Goal: Task Accomplishment & Management: Manage account settings

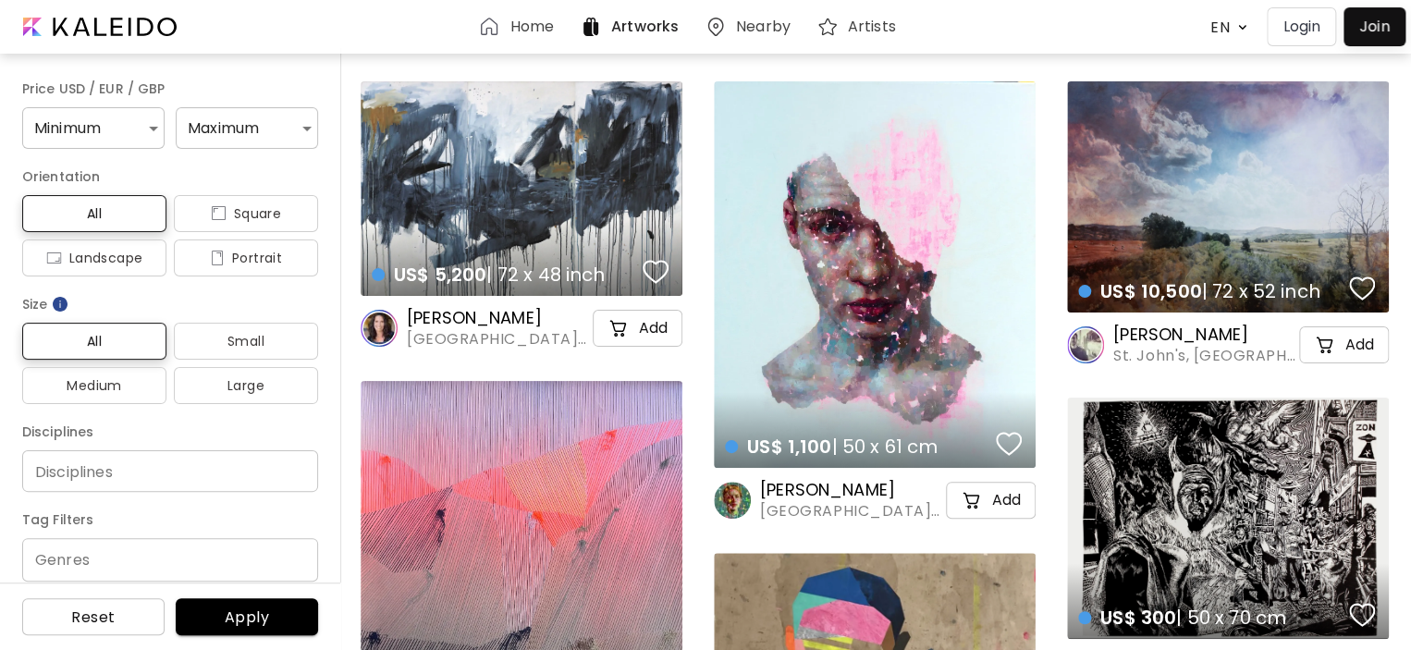
click at [1306, 31] on p "Login" at bounding box center [1301, 27] width 38 height 22
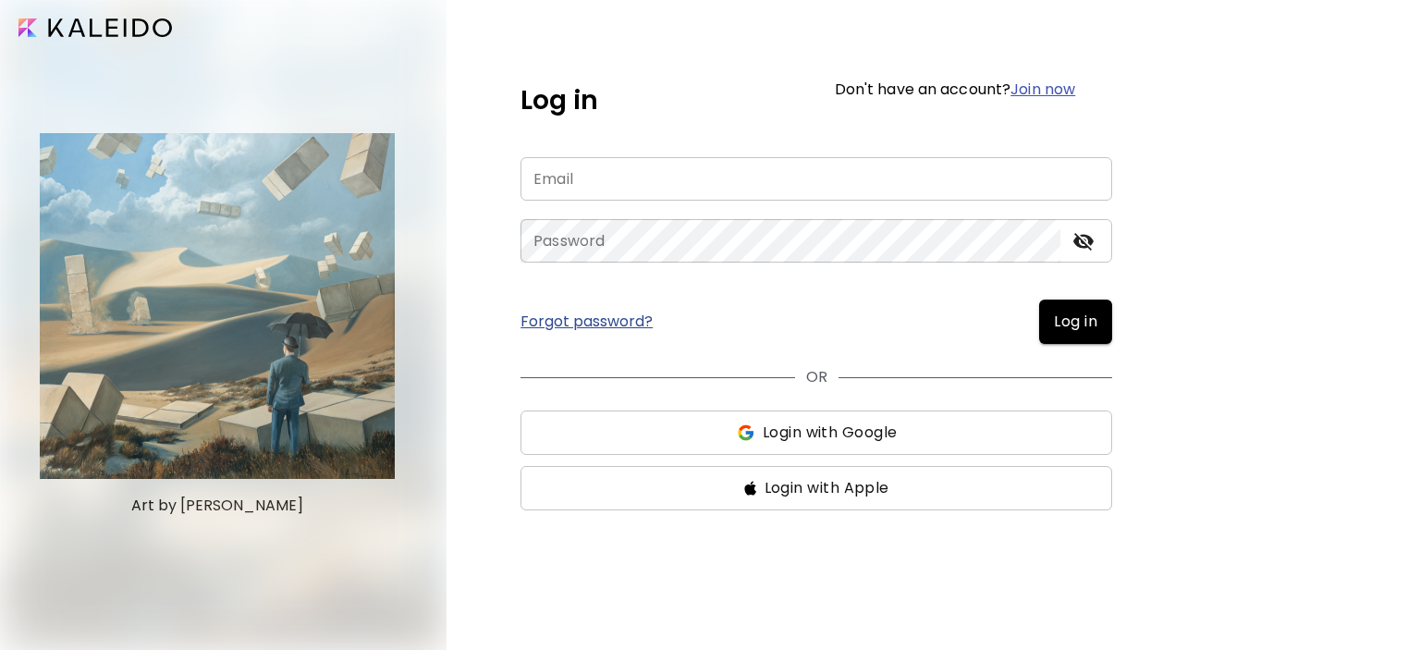
type input "**********"
click at [1085, 321] on span "Log in" at bounding box center [1075, 322] width 43 height 22
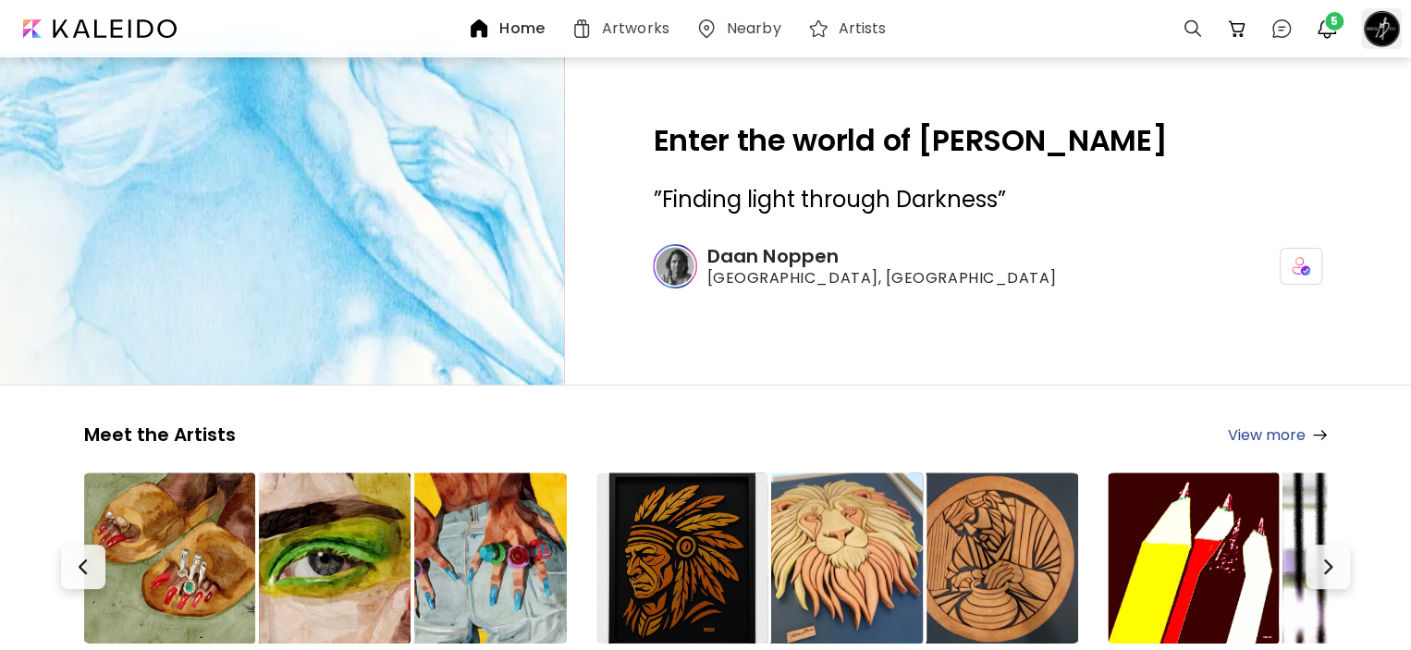
click at [1380, 29] on div at bounding box center [1381, 28] width 41 height 41
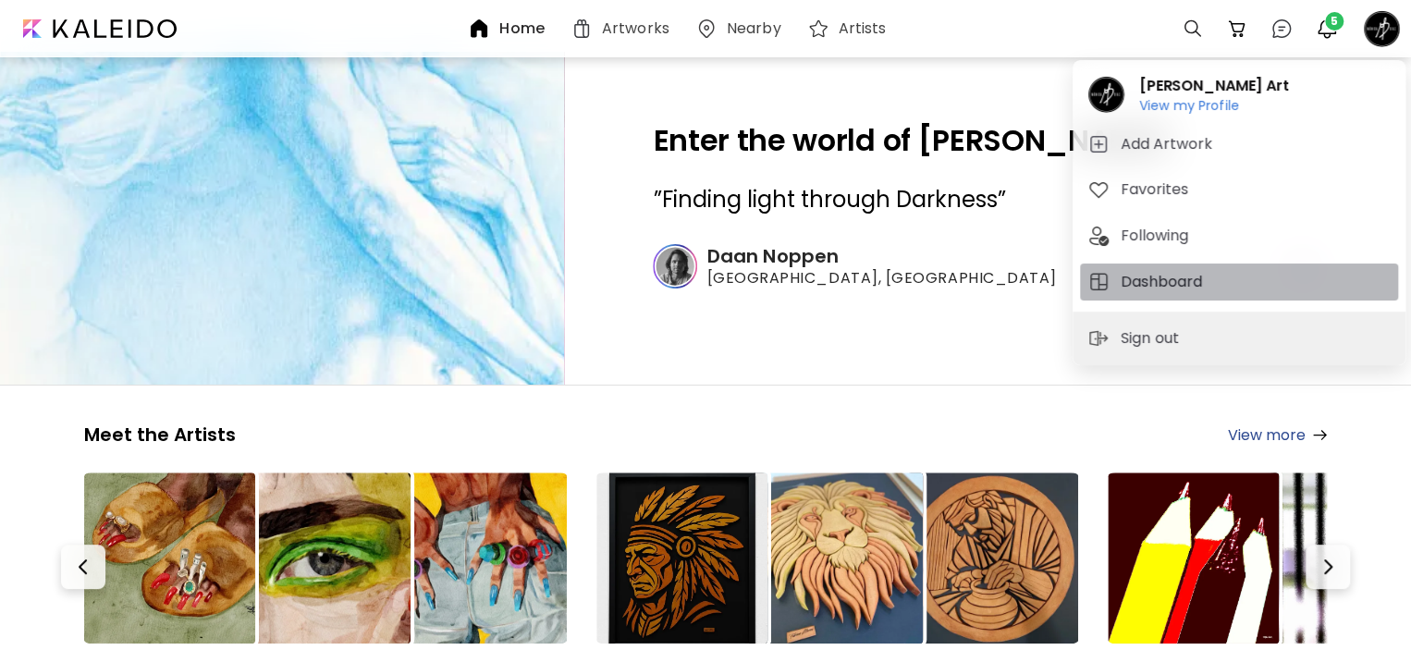
click at [1164, 276] on h5 "Dashboard" at bounding box center [1164, 282] width 87 height 22
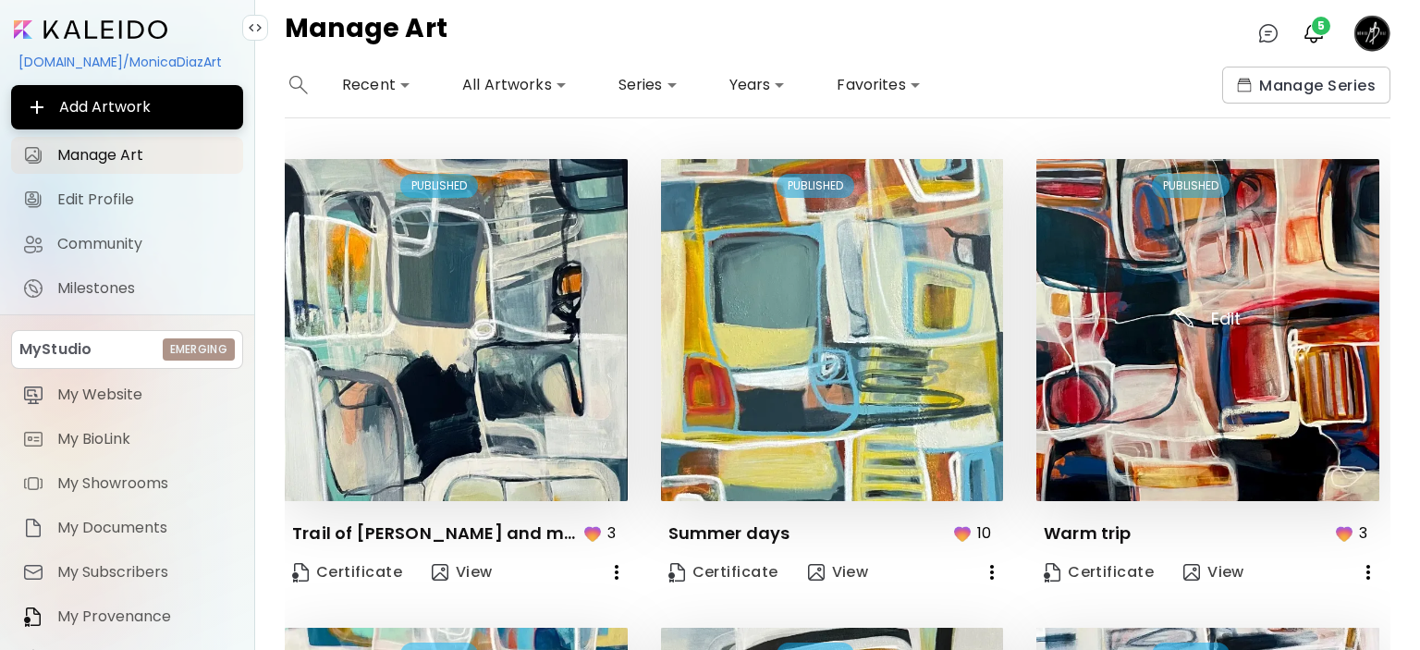
scroll to position [555, 0]
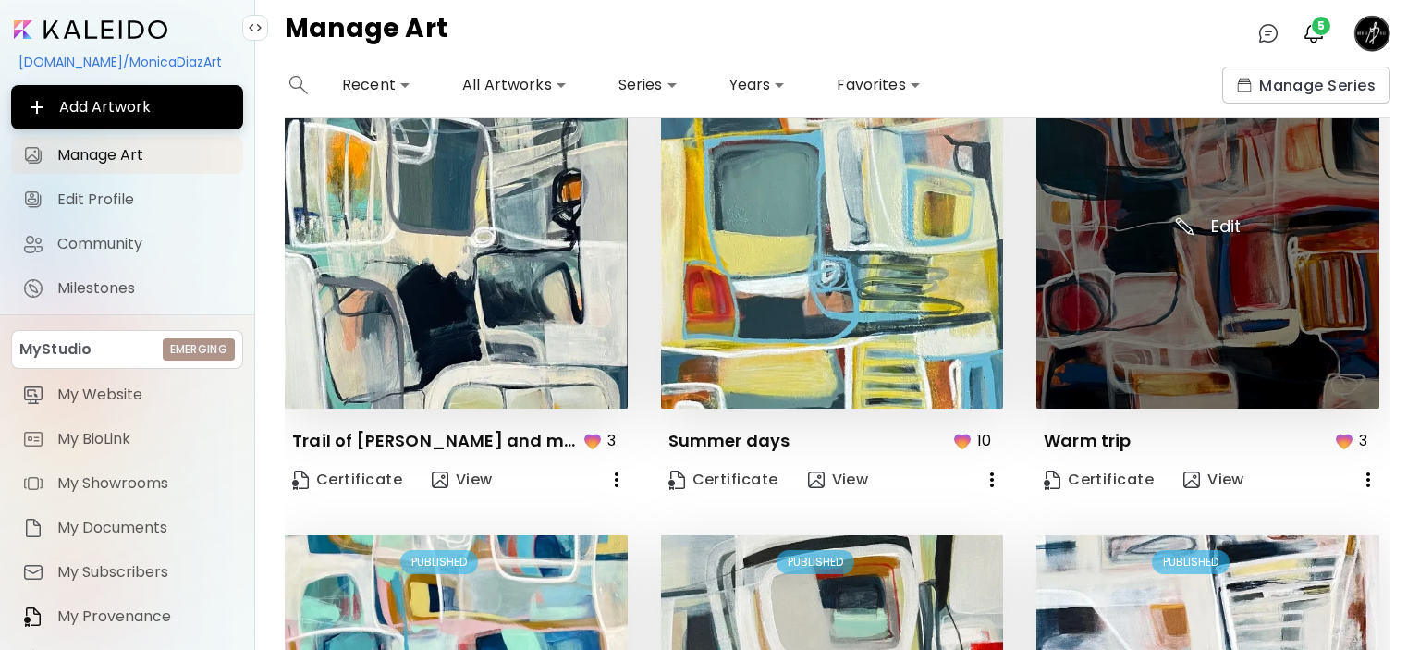
click at [1273, 328] on img at bounding box center [1208, 238] width 343 height 343
